Goal: Task Accomplishment & Management: Manage account settings

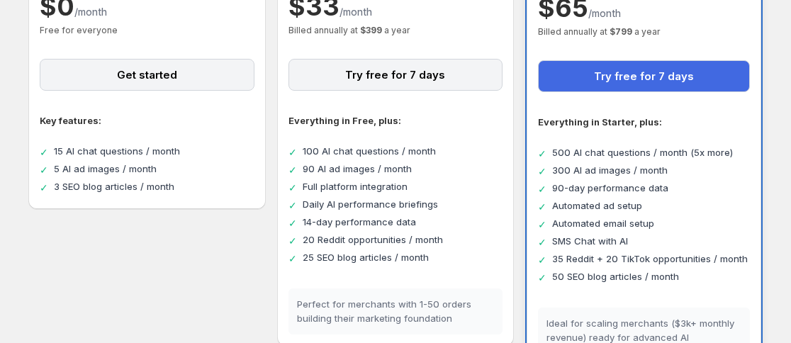
scroll to position [217, 0]
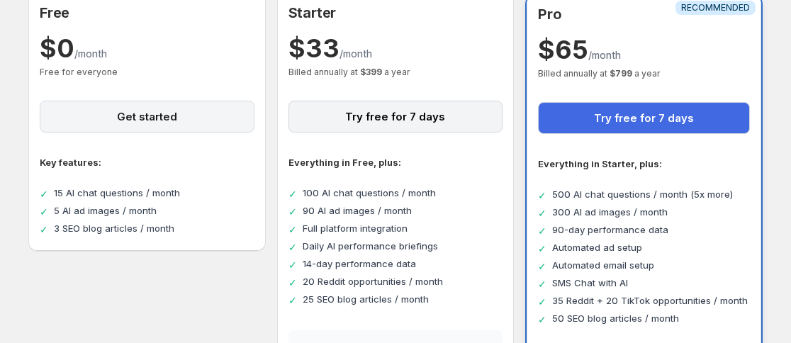
click at [153, 117] on button "Get started" at bounding box center [147, 117] width 215 height 32
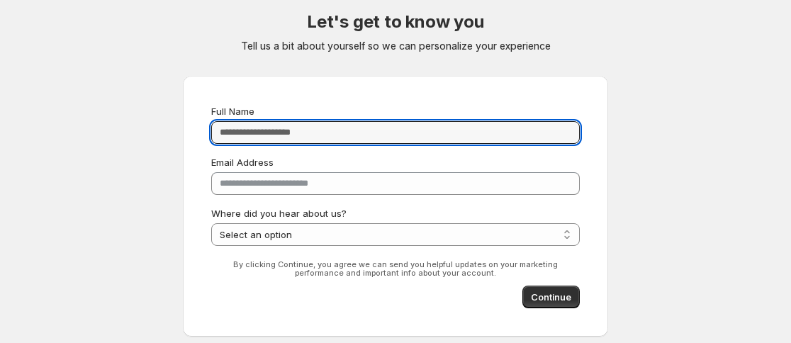
scroll to position [48, 0]
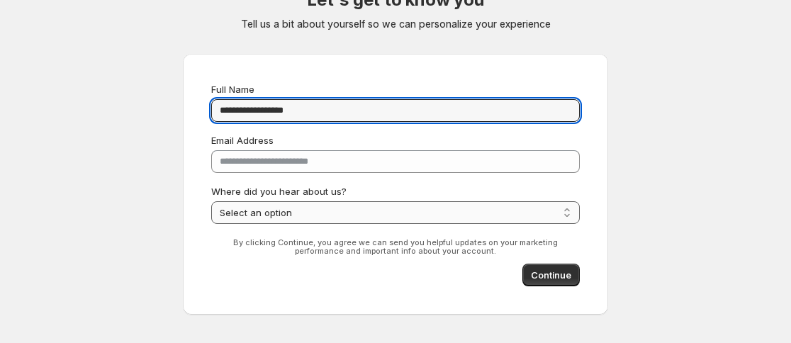
type input "**********"
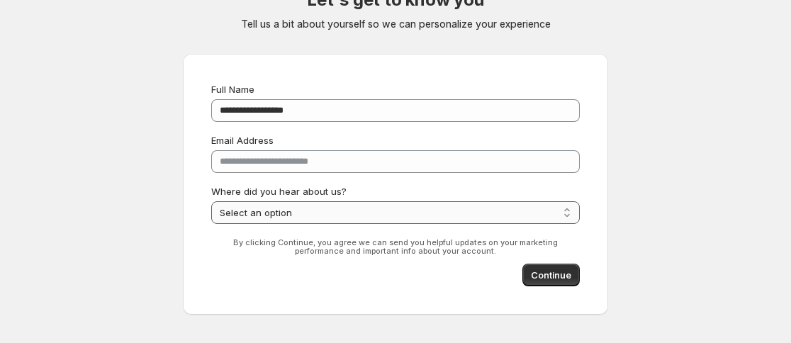
click at [308, 209] on select "**********" at bounding box center [395, 212] width 369 height 23
select select "******"
click at [211, 201] on select "**********" at bounding box center [395, 212] width 369 height 23
click at [549, 273] on span "Continue" at bounding box center [551, 275] width 40 height 14
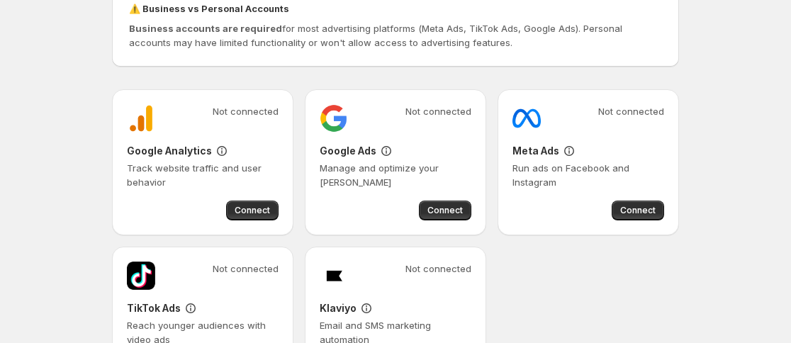
scroll to position [106, 0]
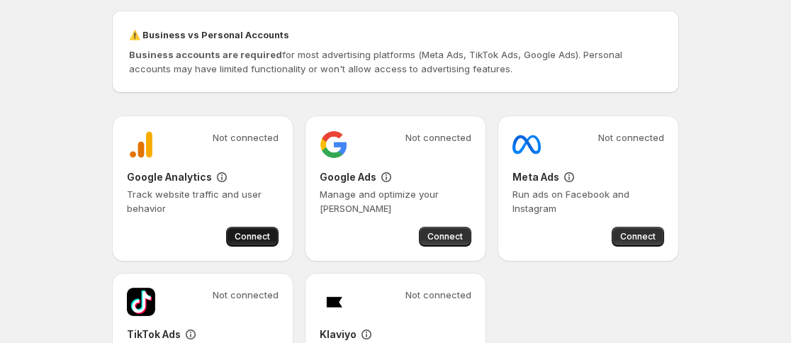
click at [259, 234] on span "Connect" at bounding box center [252, 236] width 35 height 11
click at [247, 235] on span "Connect" at bounding box center [252, 236] width 35 height 11
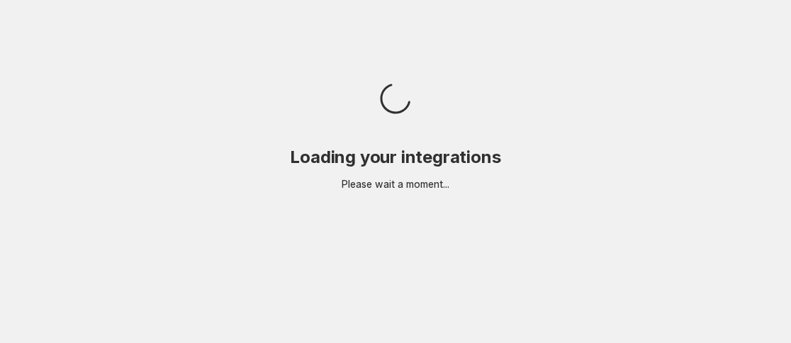
scroll to position [0, 0]
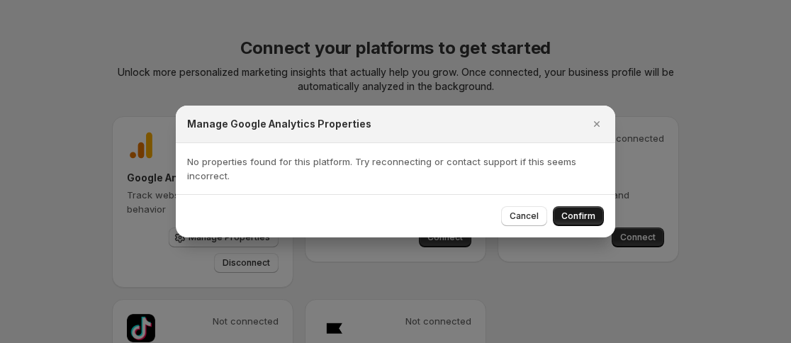
click at [580, 218] on span "Confirm" at bounding box center [578, 216] width 34 height 11
click at [599, 121] on icon "Close" at bounding box center [597, 124] width 14 height 14
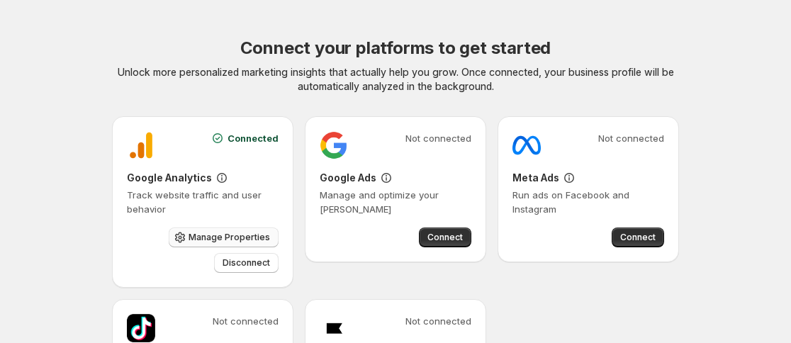
click at [218, 234] on span "Manage Properties" at bounding box center [230, 237] width 82 height 11
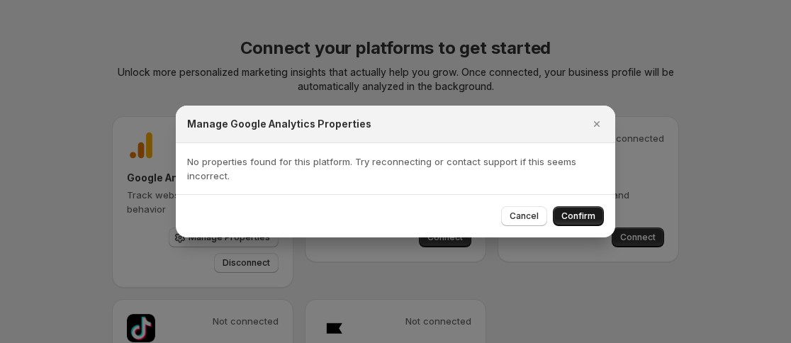
click at [580, 215] on span "Confirm" at bounding box center [578, 216] width 34 height 11
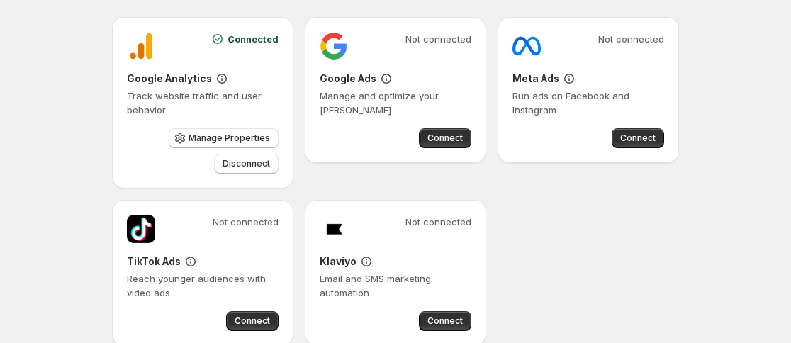
scroll to position [151, 0]
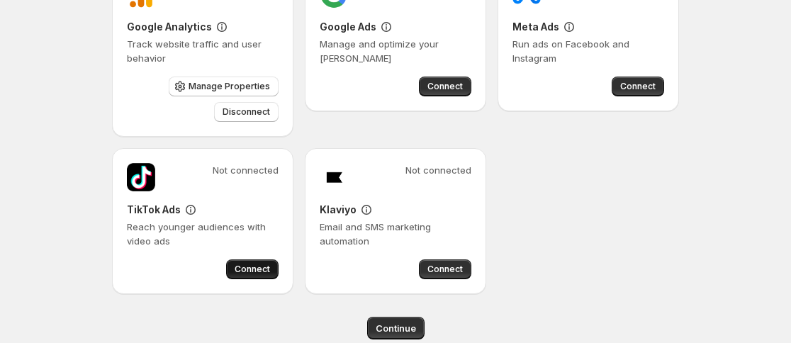
click at [255, 270] on span "Connect" at bounding box center [252, 269] width 35 height 11
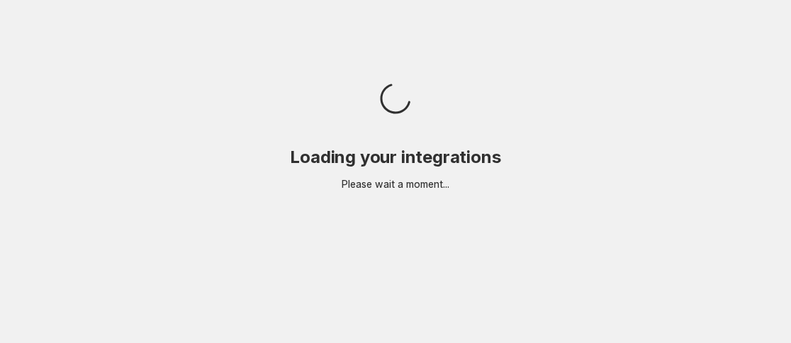
scroll to position [0, 0]
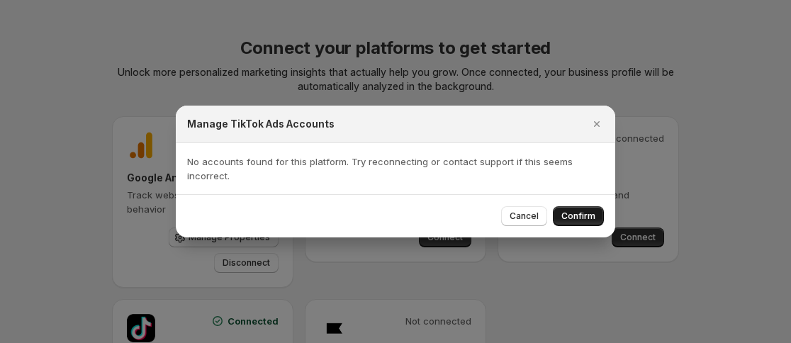
click at [576, 216] on span "Confirm" at bounding box center [578, 216] width 34 height 11
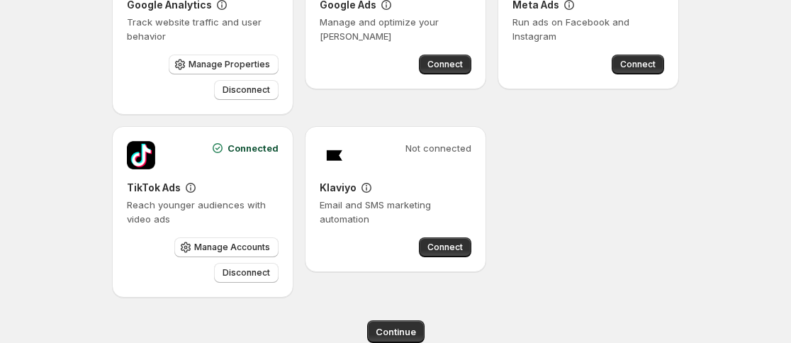
scroll to position [201, 0]
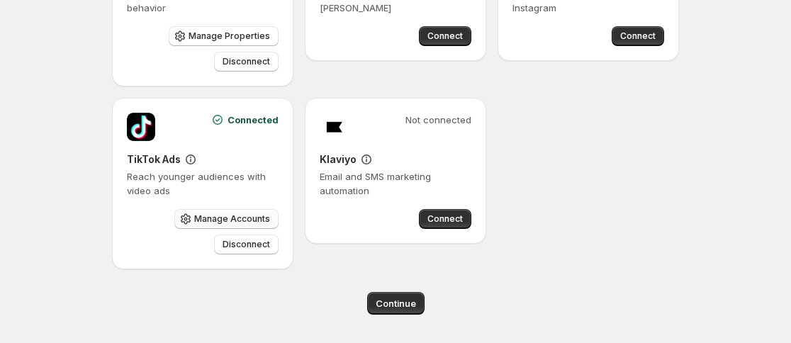
click at [245, 217] on span "Manage Accounts" at bounding box center [232, 218] width 76 height 11
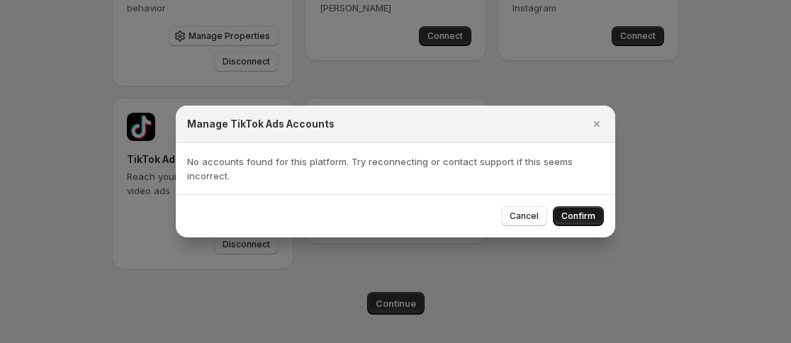
click at [578, 211] on button "Confirm" at bounding box center [578, 216] width 51 height 20
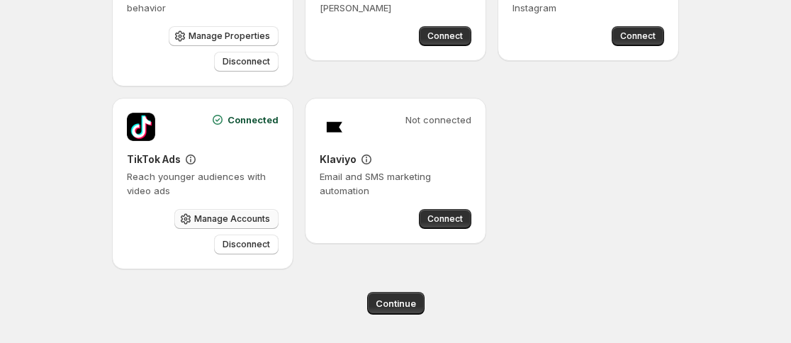
click at [229, 219] on span "Manage Accounts" at bounding box center [232, 218] width 76 height 11
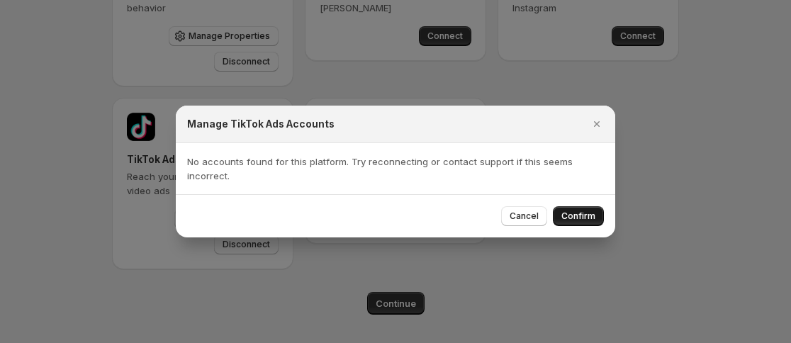
click at [587, 215] on span "Confirm" at bounding box center [578, 216] width 34 height 11
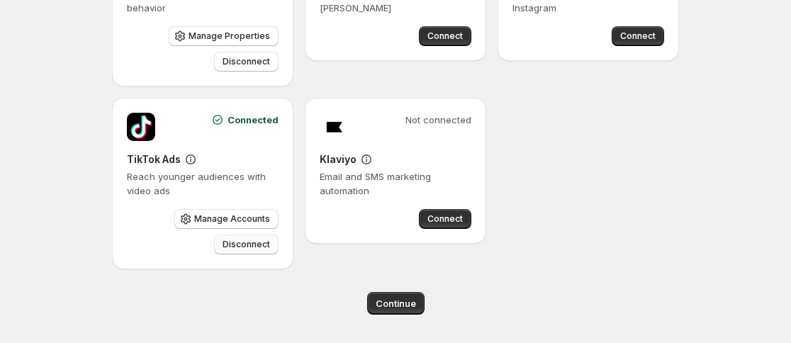
click at [232, 247] on span "Disconnect" at bounding box center [246, 244] width 47 height 11
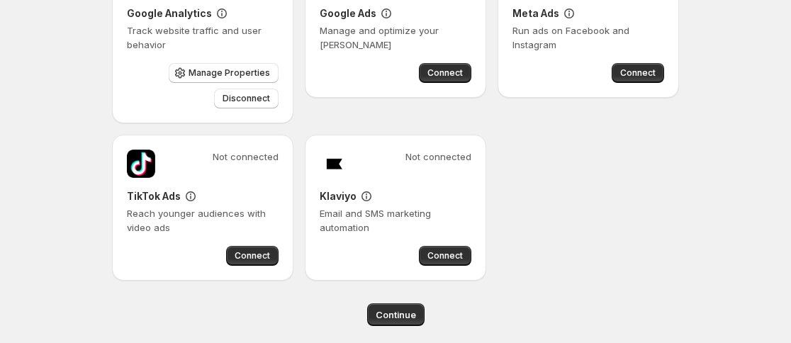
scroll to position [167, 0]
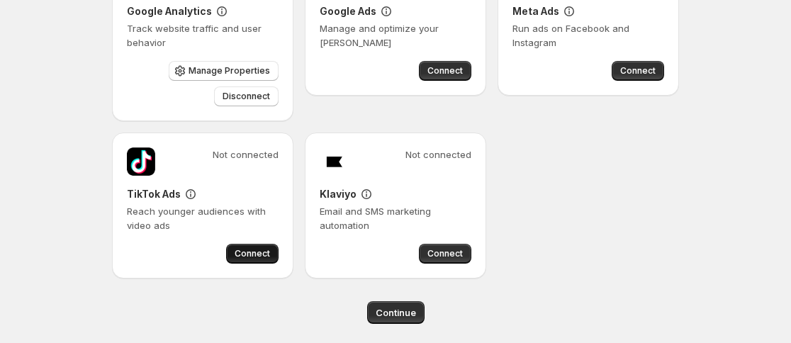
click at [245, 254] on span "Connect" at bounding box center [252, 253] width 35 height 11
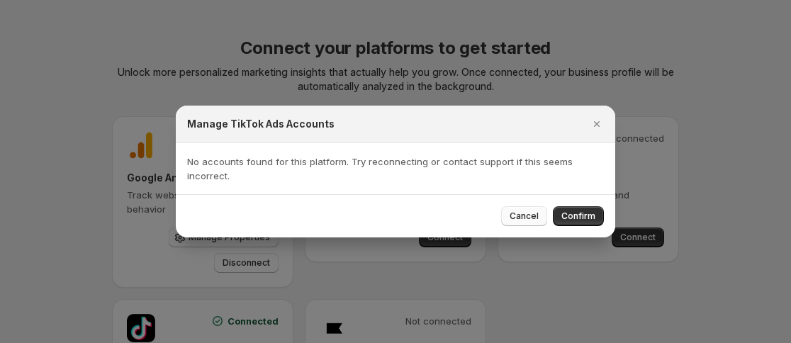
click at [523, 215] on span "Cancel" at bounding box center [524, 216] width 29 height 11
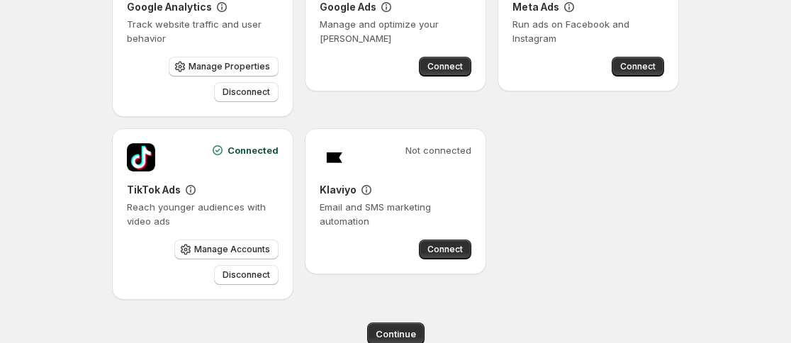
scroll to position [174, 0]
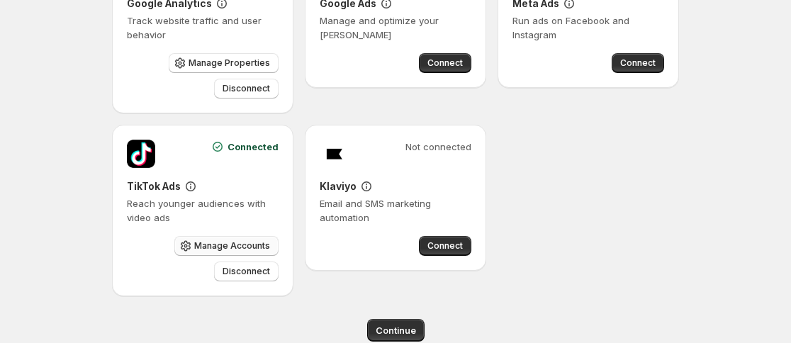
click at [215, 245] on span "Manage Accounts" at bounding box center [232, 245] width 76 height 11
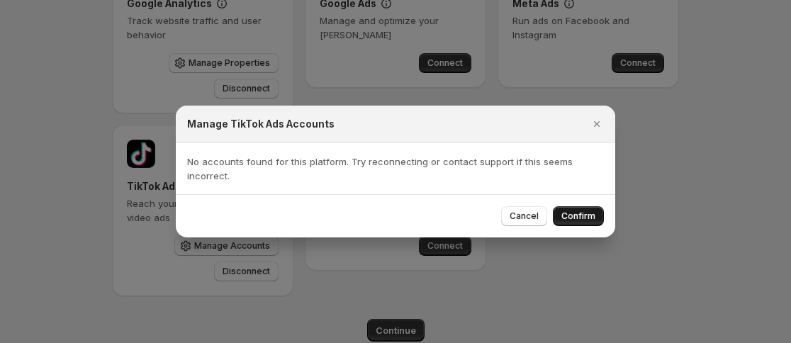
click at [578, 218] on span "Confirm" at bounding box center [578, 216] width 34 height 11
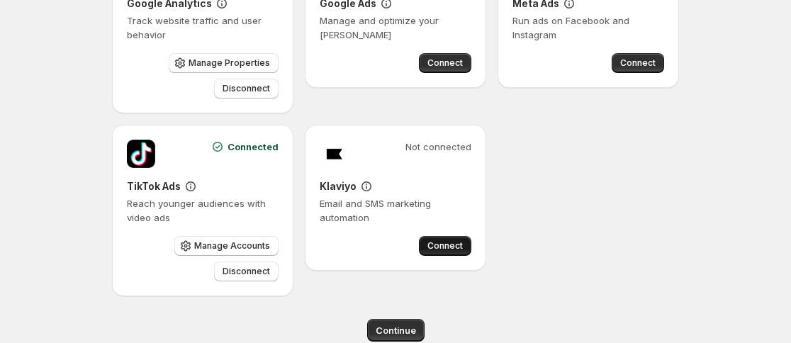
click at [452, 245] on span "Connect" at bounding box center [444, 245] width 35 height 11
click at [237, 242] on span "Manage Accounts" at bounding box center [232, 245] width 76 height 11
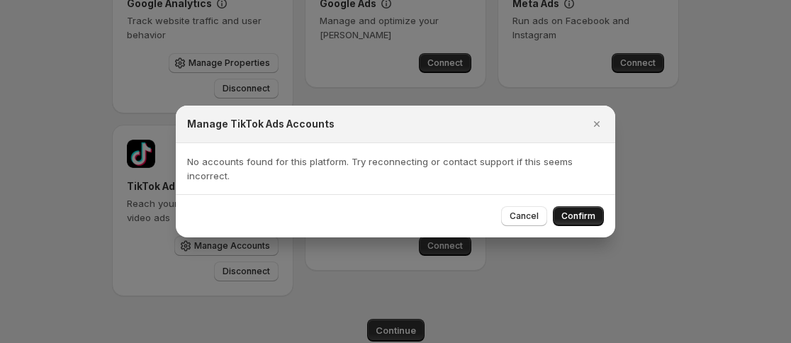
click at [592, 215] on span "Confirm" at bounding box center [578, 216] width 34 height 11
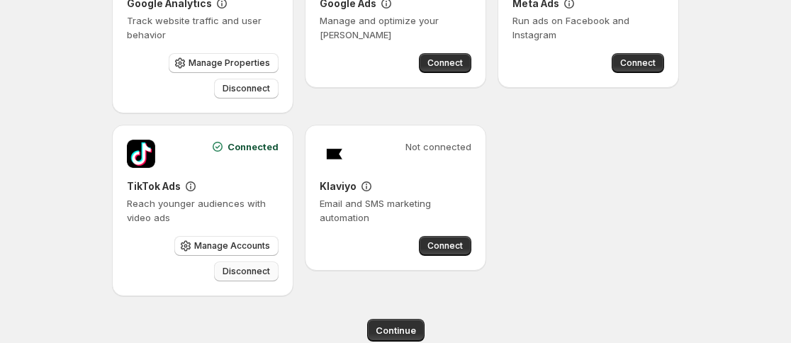
click at [248, 269] on span "Disconnect" at bounding box center [246, 271] width 47 height 11
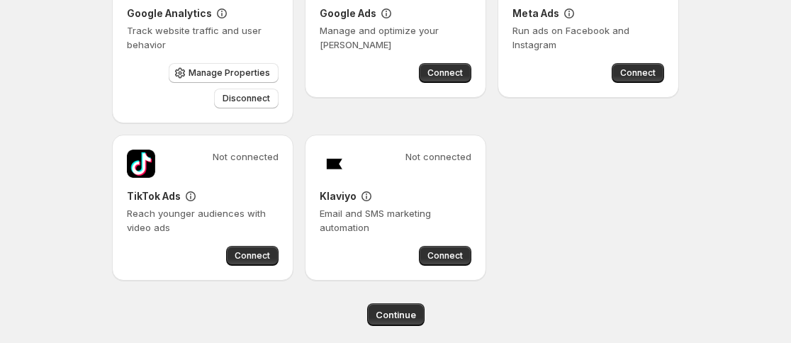
scroll to position [176, 0]
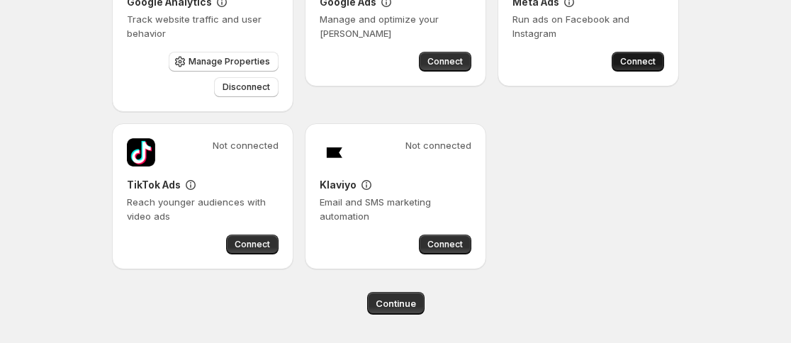
click at [631, 56] on button "Connect" at bounding box center [638, 62] width 52 height 20
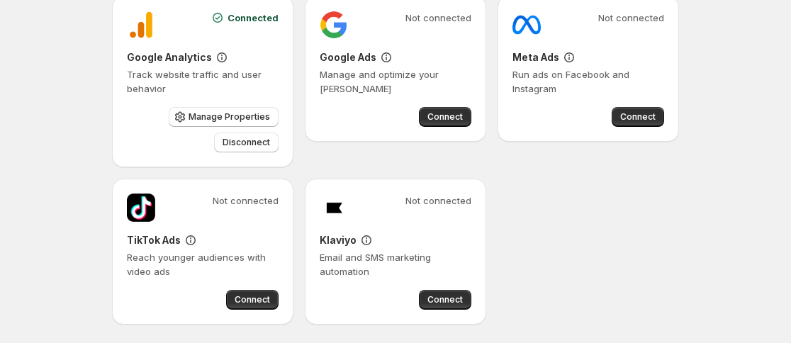
scroll to position [126, 0]
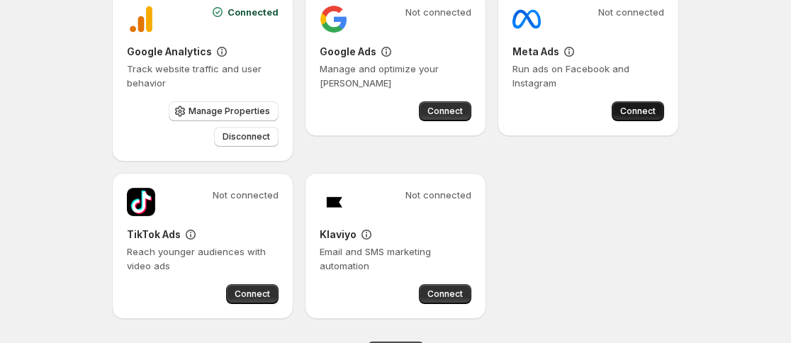
click at [634, 105] on button "Connect" at bounding box center [638, 111] width 52 height 20
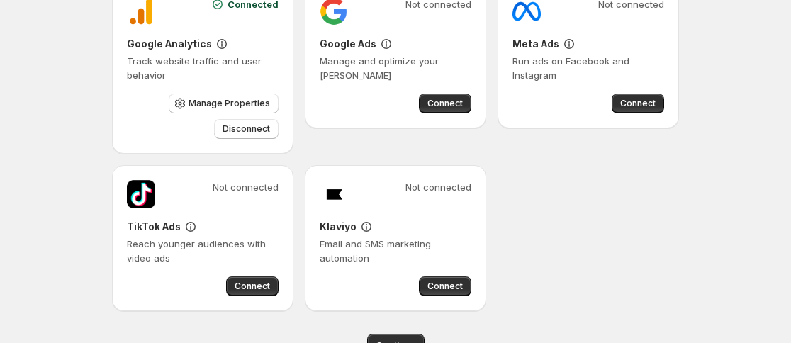
scroll to position [176, 0]
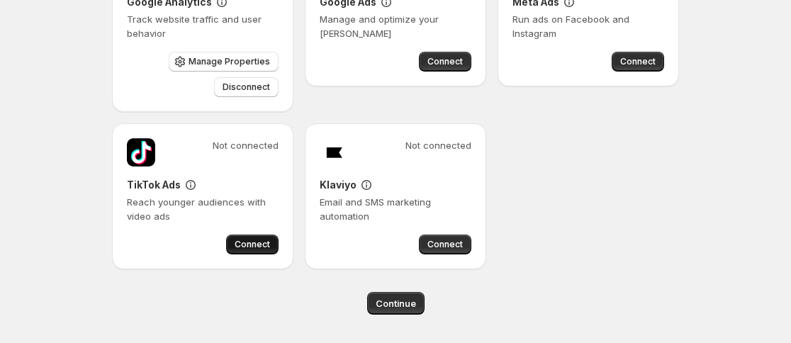
click at [253, 245] on span "Connect" at bounding box center [252, 244] width 35 height 11
click at [247, 242] on span "Connect" at bounding box center [252, 244] width 35 height 11
click at [254, 241] on span "Connect" at bounding box center [252, 244] width 35 height 11
click at [393, 298] on span "Continue" at bounding box center [396, 303] width 40 height 14
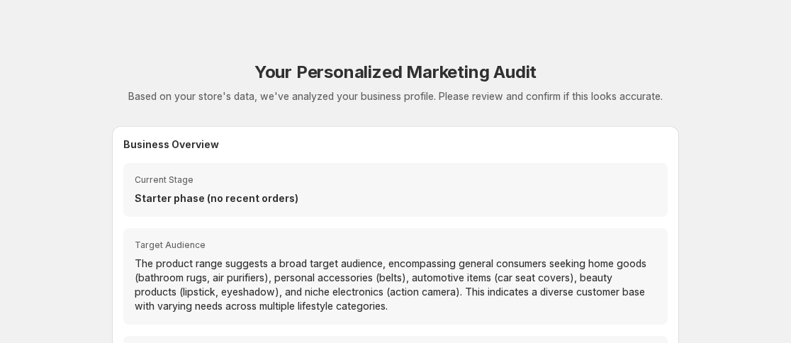
scroll to position [0, 0]
